Goal: Download file/media

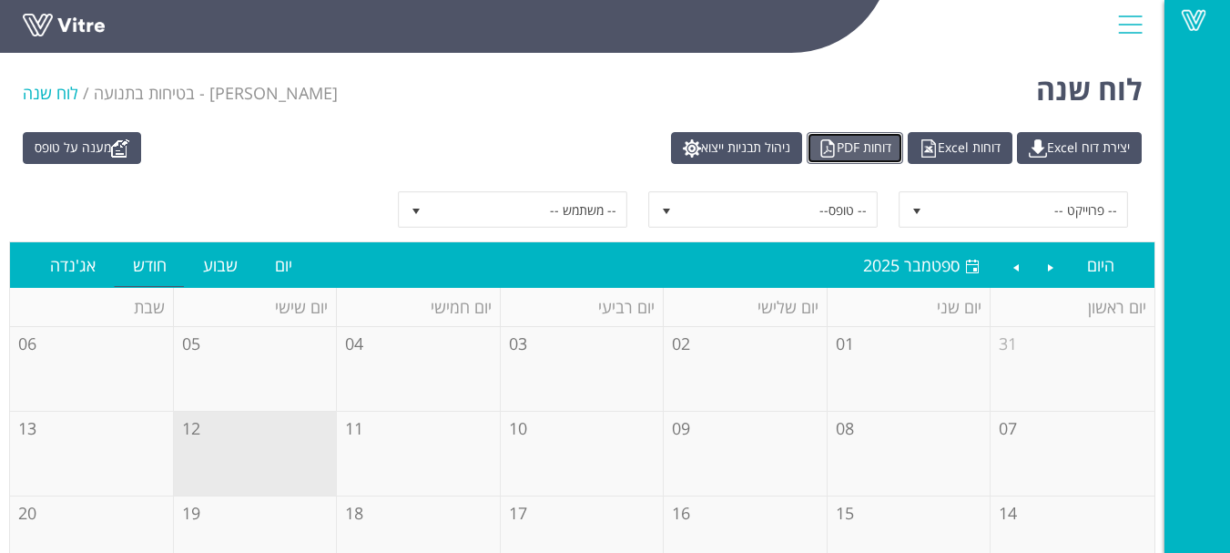
click at [846, 155] on link "דוחות PDF" at bounding box center [855, 148] width 97 height 32
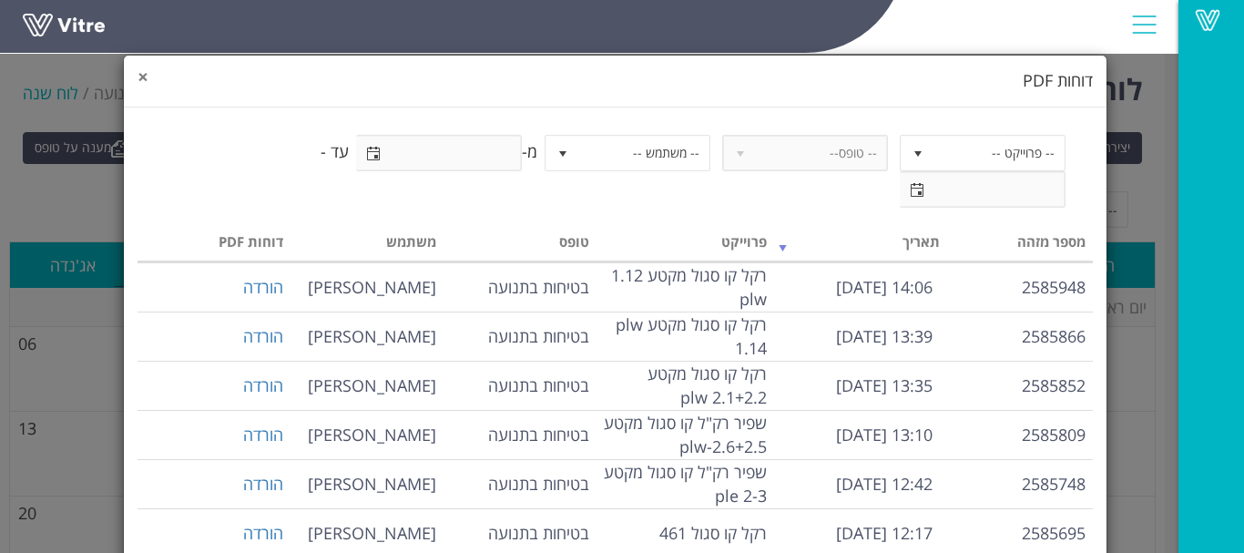
click at [148, 78] on span "×" at bounding box center [142, 76] width 11 height 25
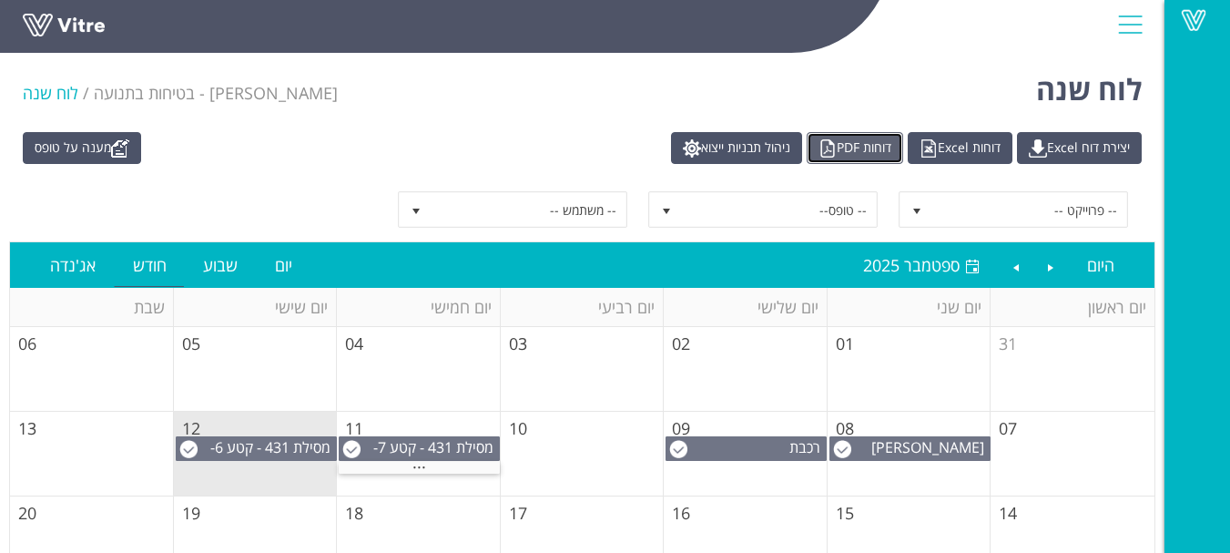
click at [841, 144] on link "דוחות PDF" at bounding box center [855, 148] width 97 height 32
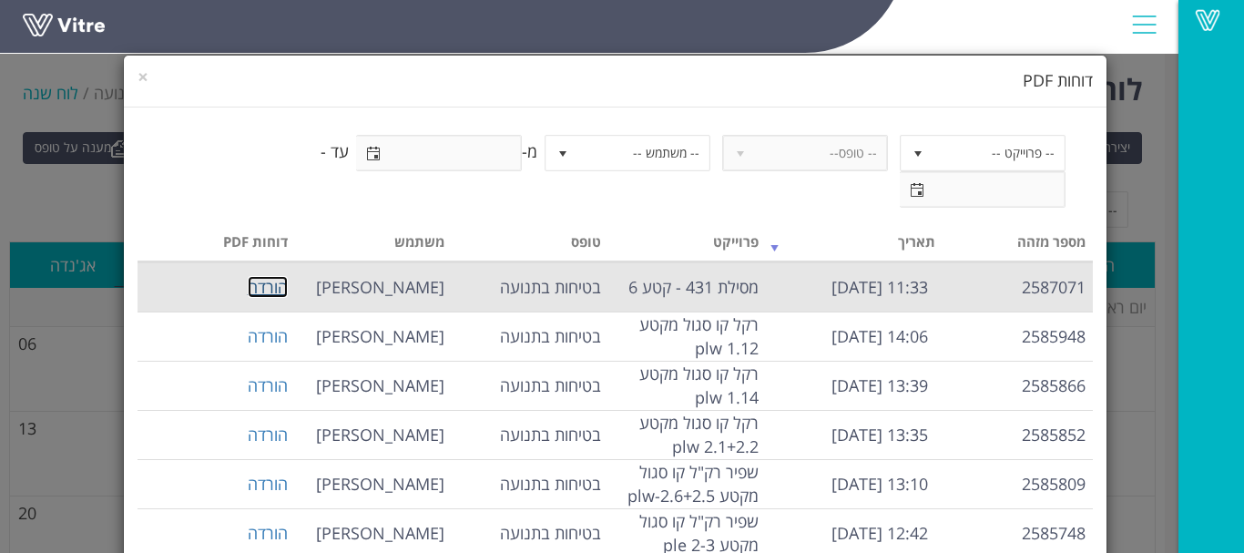
click at [288, 290] on link "הורדה" at bounding box center [268, 287] width 40 height 22
